Goal: Check status: Check status

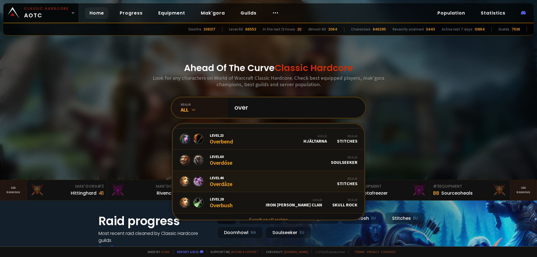
scroll to position [342, 0]
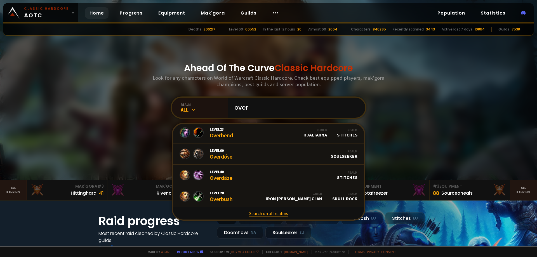
type input "over"
click at [273, 213] on link "Search on all realms" at bounding box center [268, 213] width 191 height 12
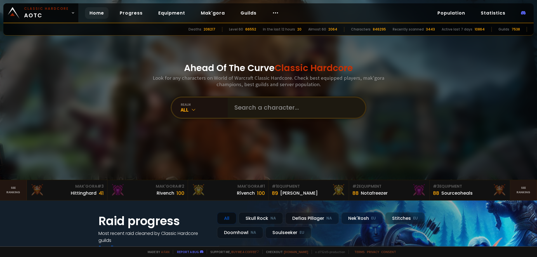
drag, startPoint x: 290, startPoint y: 96, endPoint x: 290, endPoint y: 100, distance: 3.9
click at [290, 96] on div "Ahead Of The Curve Classic Hardcore Look for any characters on World of Warcraf…" at bounding box center [268, 90] width 337 height 180
click at [287, 102] on input "text" at bounding box center [295, 108] width 128 height 20
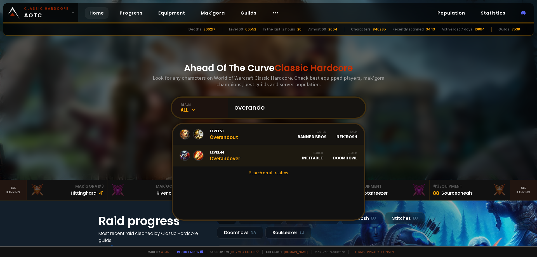
type input "overando"
click at [250, 160] on link "Level 44 Overandover Guild Ineffable Realm Doomhowl" at bounding box center [268, 155] width 191 height 21
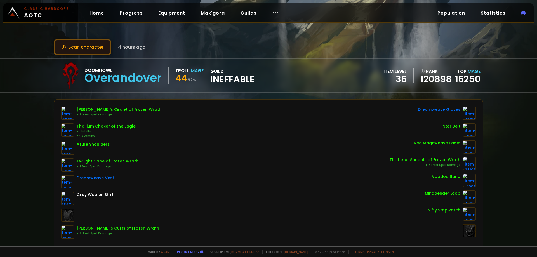
click at [84, 46] on button "Scan character" at bounding box center [83, 47] width 58 height 16
